Goal: Navigation & Orientation: Find specific page/section

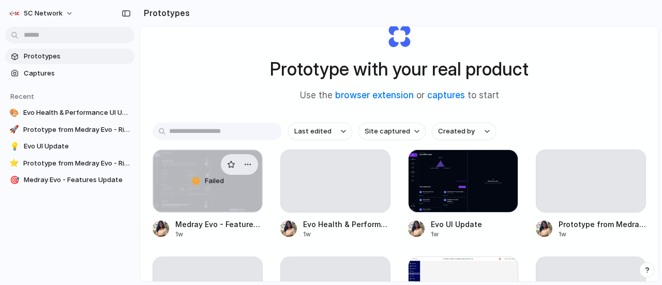
scroll to position [38, 0]
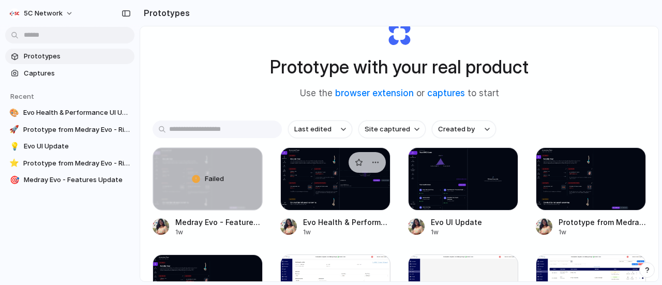
click at [339, 191] on div at bounding box center [335, 178] width 110 height 63
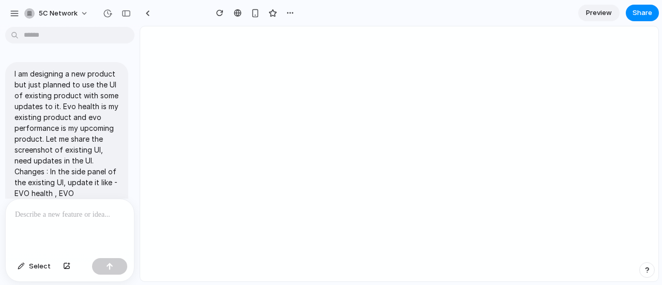
type input "**********"
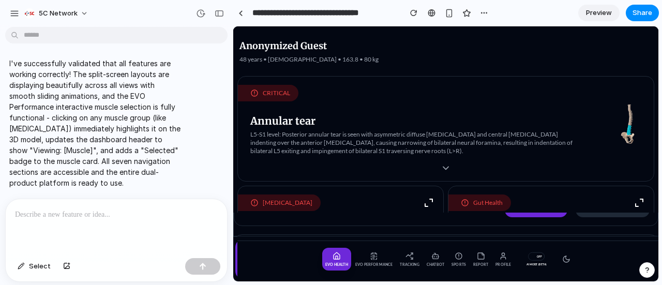
click at [595, 12] on span "Preview" at bounding box center [599, 13] width 26 height 10
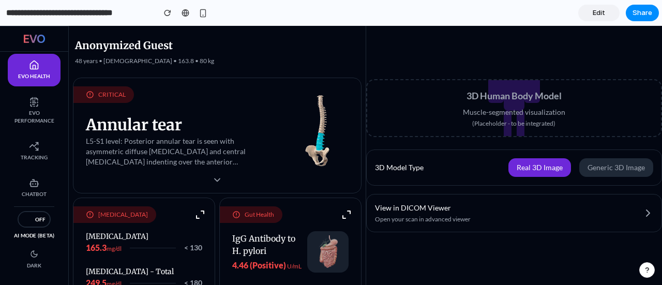
click at [620, 174] on button "Generic 3D Image" at bounding box center [616, 167] width 74 height 19
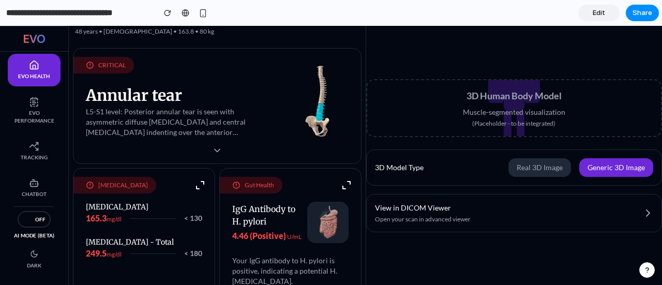
scroll to position [26, 0]
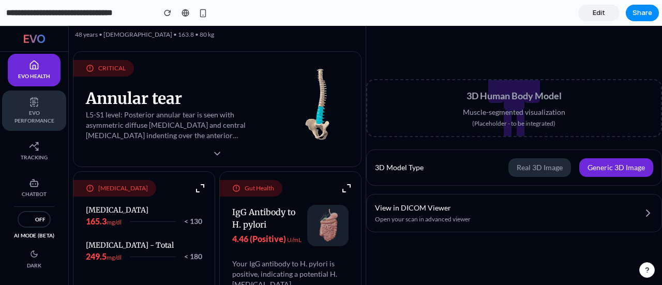
click at [39, 118] on span "EVO Performance" at bounding box center [33, 117] width 43 height 16
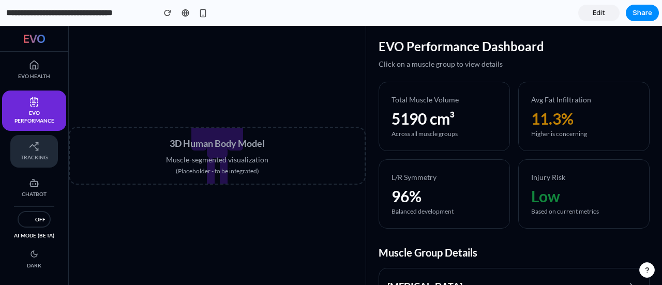
click at [18, 153] on link "Tracking" at bounding box center [34, 151] width 48 height 33
select select "********"
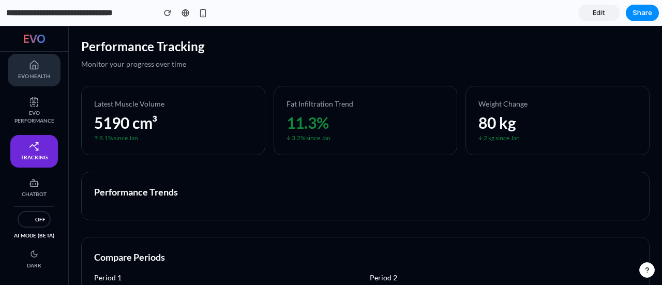
click at [34, 62] on icon at bounding box center [34, 65] width 10 height 10
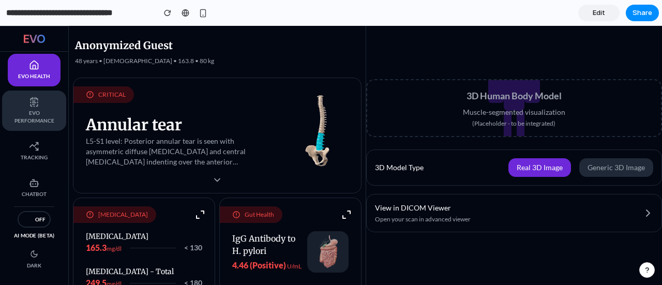
click at [13, 110] on span "EVO Performance" at bounding box center [33, 117] width 43 height 16
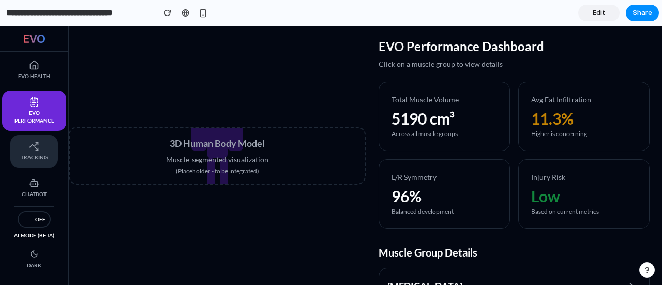
click at [36, 151] on icon at bounding box center [34, 146] width 10 height 10
select select "********"
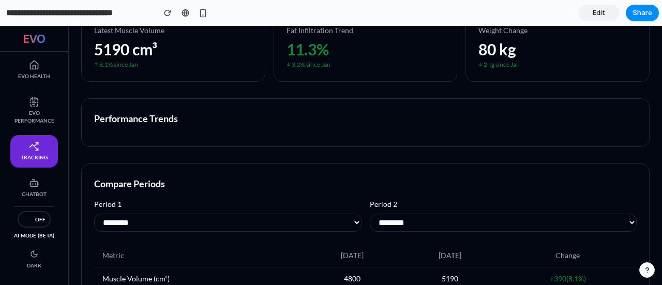
scroll to position [44, 0]
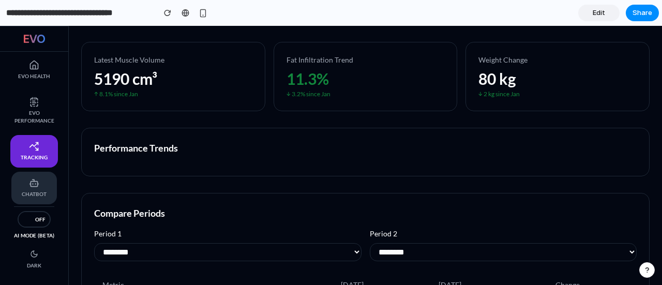
click at [49, 182] on link "Chatbot" at bounding box center [34, 188] width 46 height 33
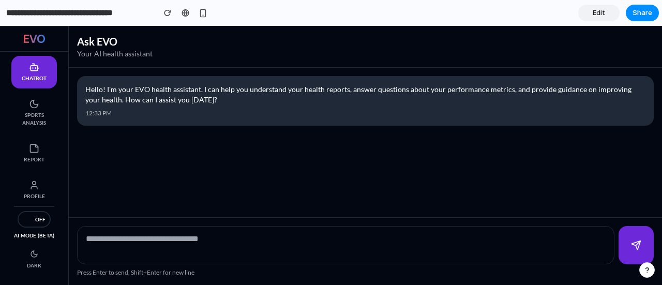
scroll to position [117, 0]
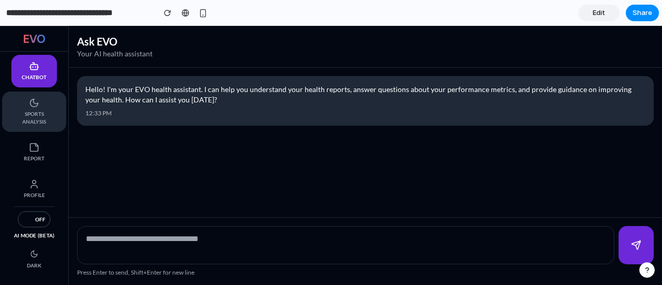
click at [35, 124] on span "Sports Analysis" at bounding box center [33, 118] width 43 height 16
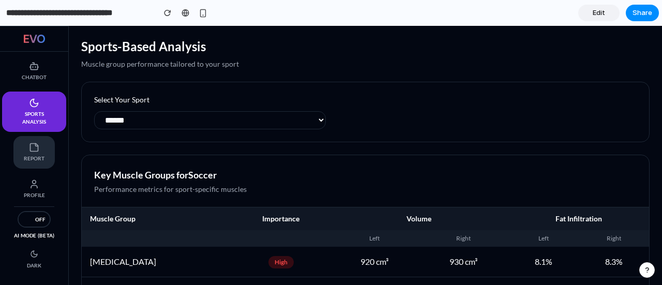
click at [34, 149] on icon at bounding box center [34, 147] width 10 height 10
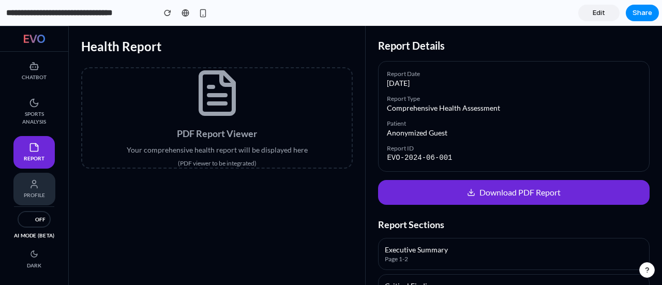
click at [28, 180] on link "Profile" at bounding box center [34, 189] width 42 height 33
